Goal: Task Accomplishment & Management: Complete application form

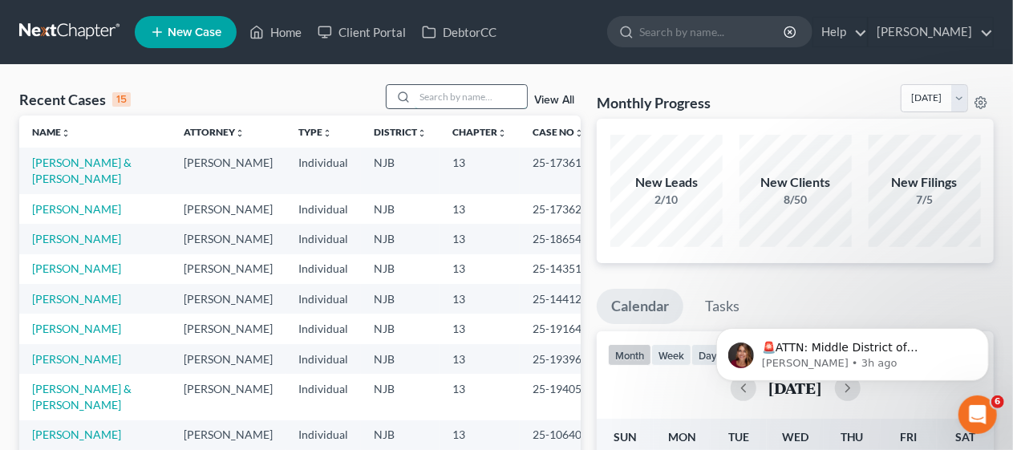
click at [433, 94] on input "search" at bounding box center [471, 96] width 112 height 23
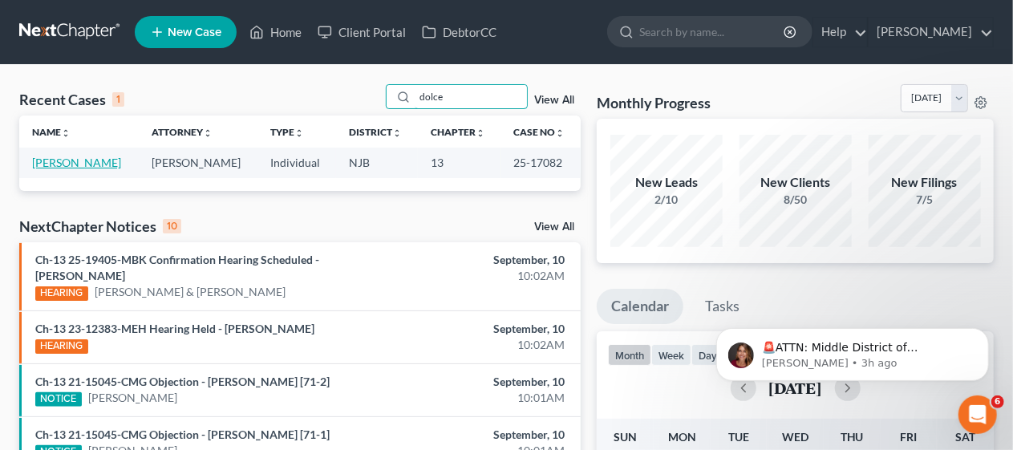
type input "dolce"
click at [87, 161] on link "[PERSON_NAME]" at bounding box center [76, 163] width 89 height 14
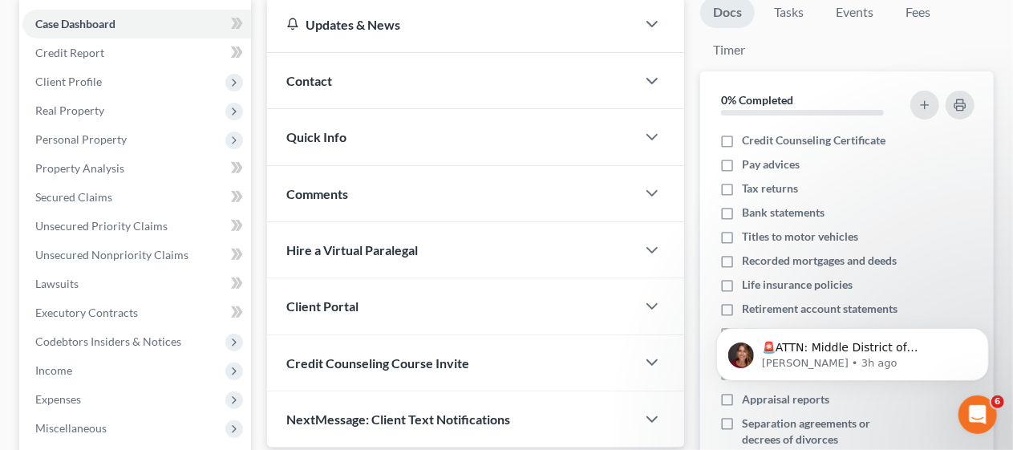
scroll to position [160, 0]
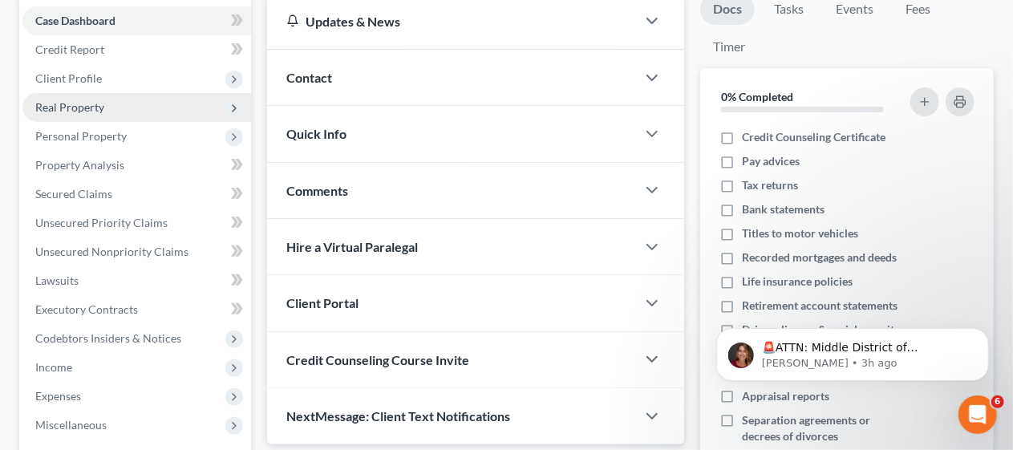
click at [156, 111] on span "Real Property" at bounding box center [136, 107] width 229 height 29
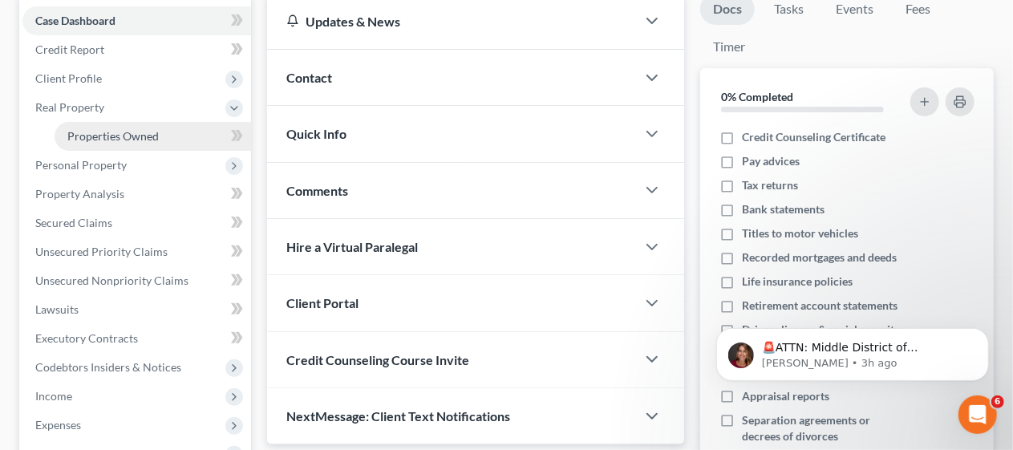
click at [161, 135] on link "Properties Owned" at bounding box center [153, 136] width 197 height 29
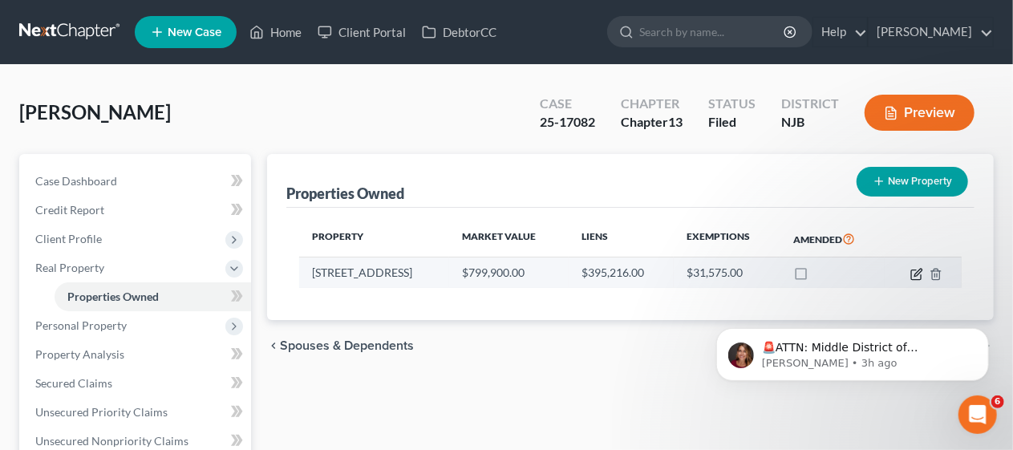
click at [918, 273] on icon "button" at bounding box center [917, 274] width 13 height 13
select select "33"
select select "3"
select select "0"
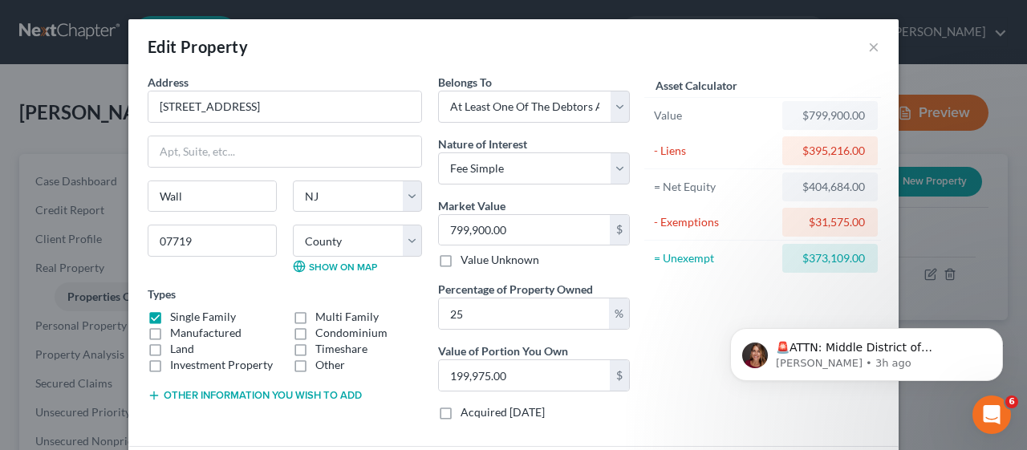
click at [666, 296] on div "Asset Calculator Value $799,900.00 - Liens $395,216.00 = Net Equity $404,684.00…" at bounding box center [762, 253] width 249 height 359
click at [677, 313] on div "Asset Calculator Value $799,900.00 - Liens $395,216.00 = Net Equity $404,684.00…" at bounding box center [762, 253] width 249 height 359
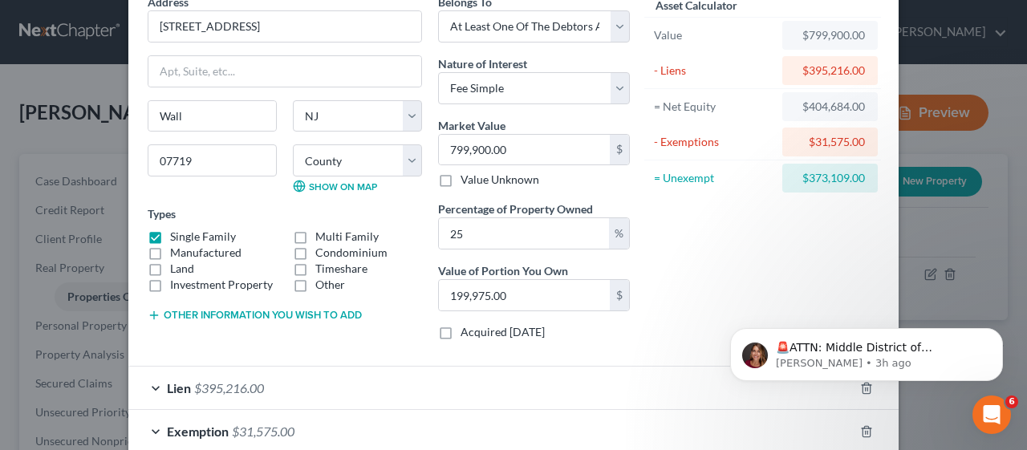
click at [692, 279] on div "Asset Calculator Value $799,900.00 - Liens $395,216.00 = Net Equity $404,684.00…" at bounding box center [762, 173] width 249 height 359
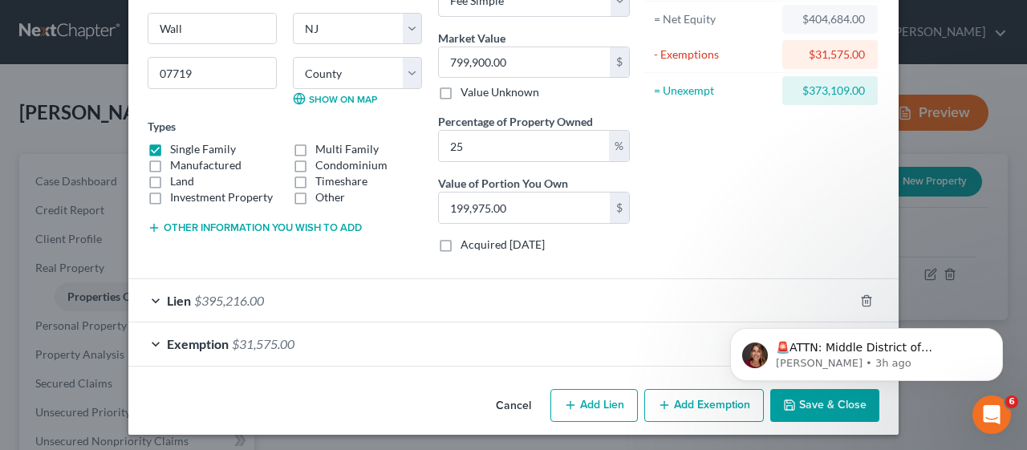
click at [817, 400] on body "🚨ATTN: Middle District of [US_STATE] The court has added a new Credit Counselin…" at bounding box center [866, 350] width 308 height 99
click at [823, 396] on body "🚨ATTN: Middle District of [US_STATE] The court has added a new Credit Counselin…" at bounding box center [866, 350] width 308 height 99
click at [606, 331] on div "Exemption $31,575.00" at bounding box center [490, 344] width 725 height 43
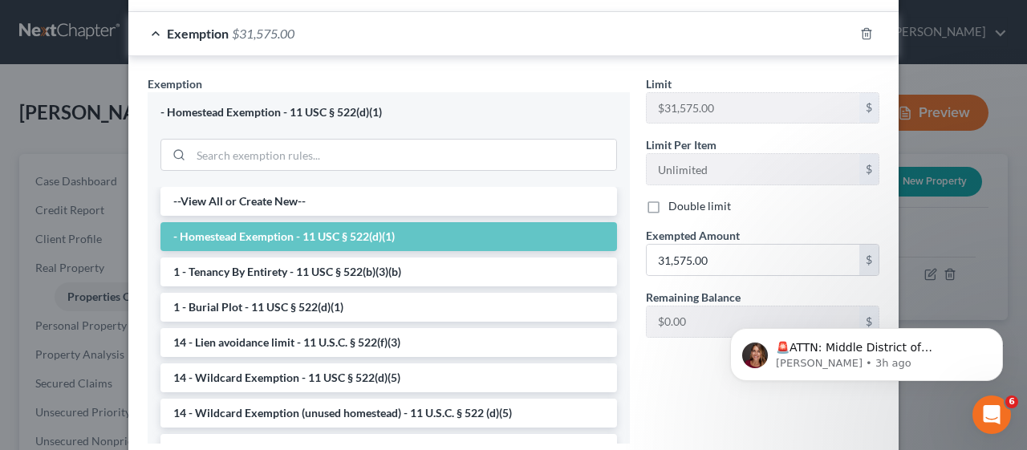
scroll to position [582, 0]
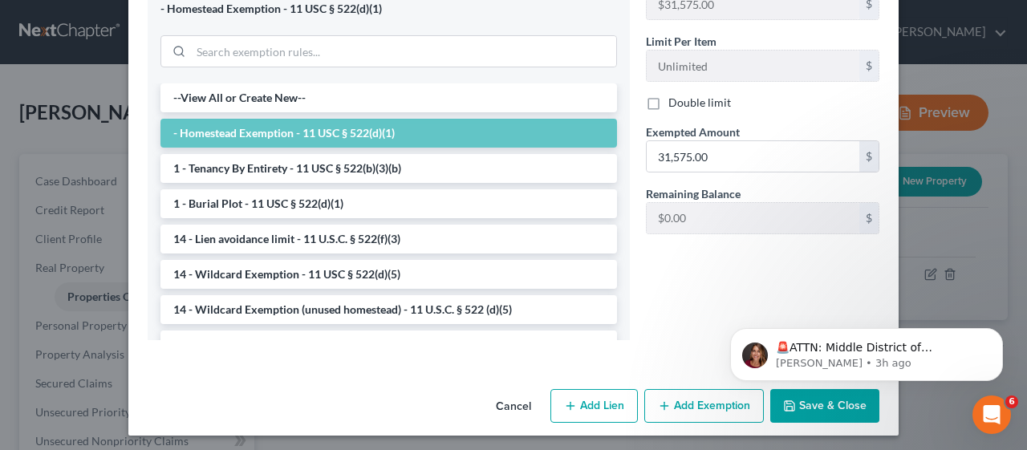
click at [810, 402] on html "🚨ATTN: Middle District of [US_STATE] The court has added a new Credit Counselin…" at bounding box center [866, 350] width 321 height 112
click at [833, 400] on html "🚨ATTN: Middle District of [US_STATE] The court has added a new Credit Counselin…" at bounding box center [866, 350] width 321 height 112
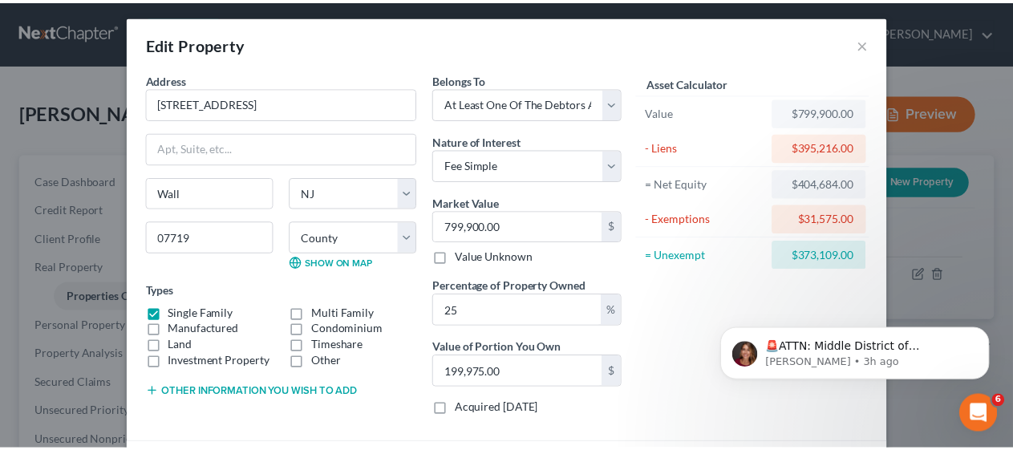
scroll to position [0, 0]
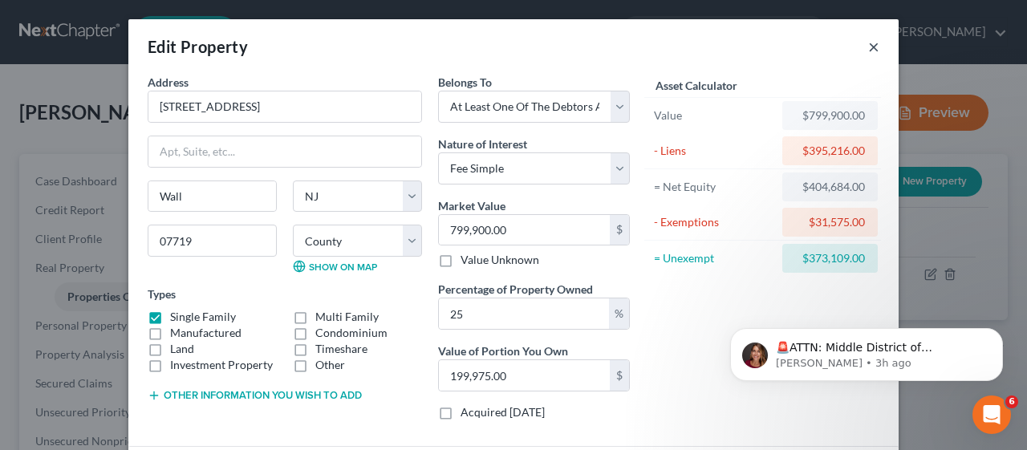
click at [868, 42] on button "×" at bounding box center [873, 46] width 11 height 19
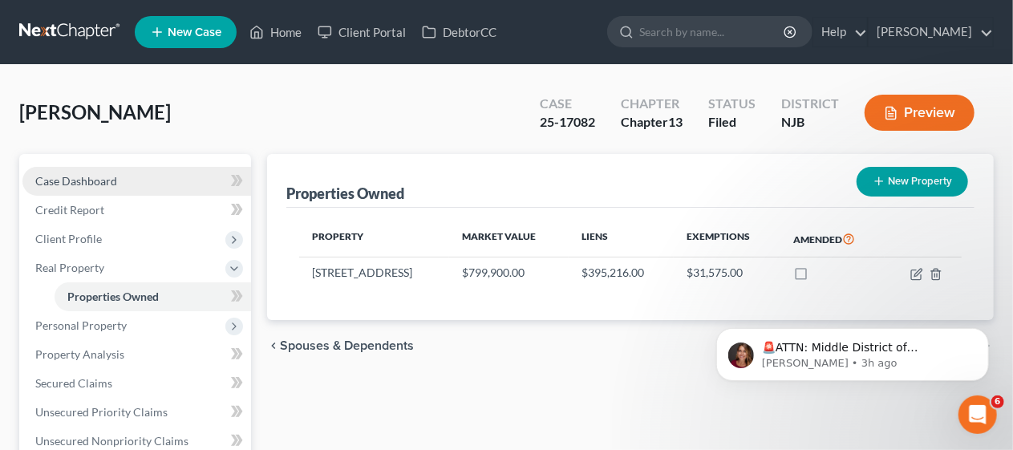
click at [108, 178] on span "Case Dashboard" at bounding box center [76, 181] width 82 height 14
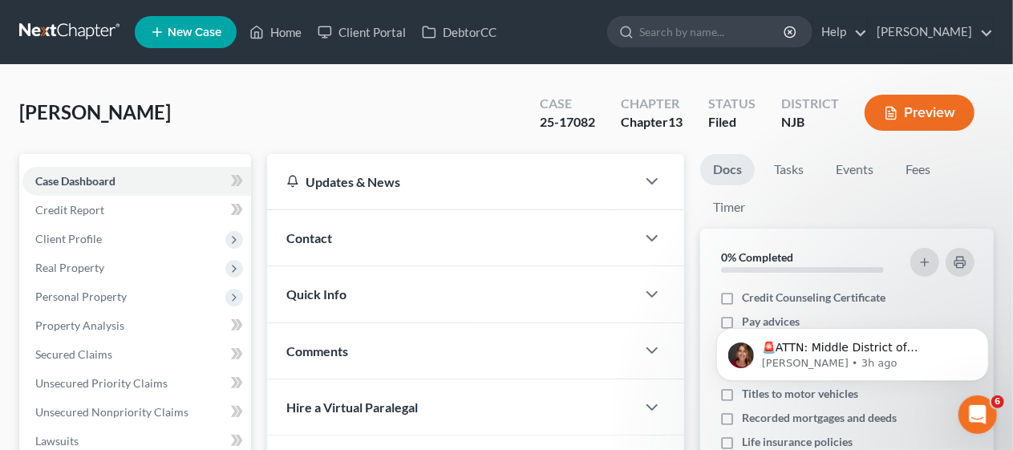
click at [292, 104] on div "[PERSON_NAME] Upgraded Case 25-17082 Chapter Chapter 13 Status [GEOGRAPHIC_DATA…" at bounding box center [506, 119] width 975 height 70
click at [294, 29] on link "Home" at bounding box center [275, 32] width 68 height 29
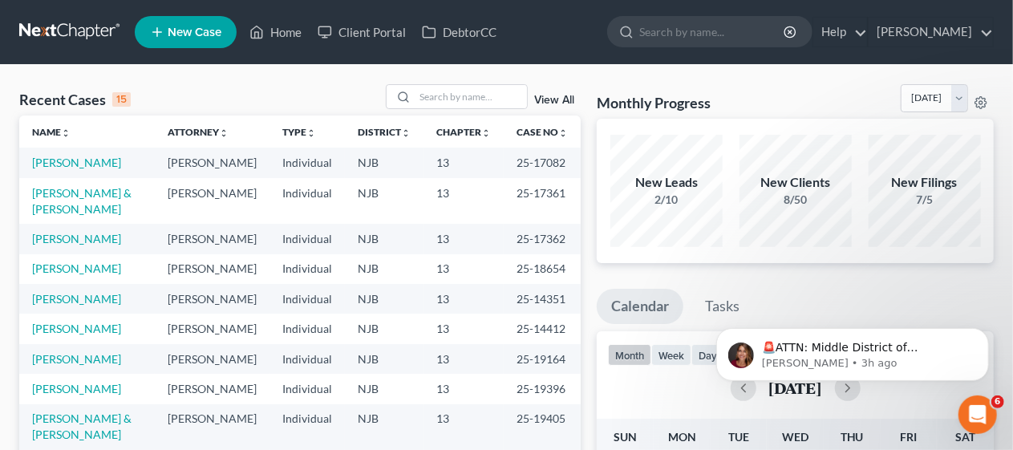
click at [323, 92] on div "Recent Cases 15 View All" at bounding box center [300, 99] width 562 height 31
